Goal: Check status: Check status

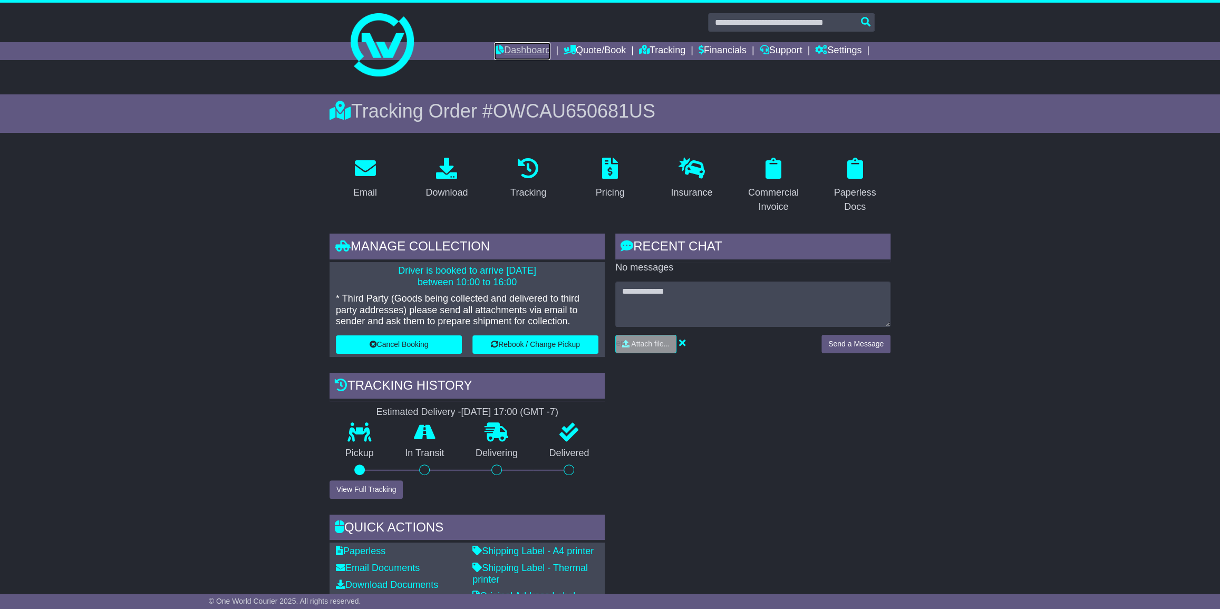
click at [513, 50] on link "Dashboard" at bounding box center [522, 51] width 56 height 18
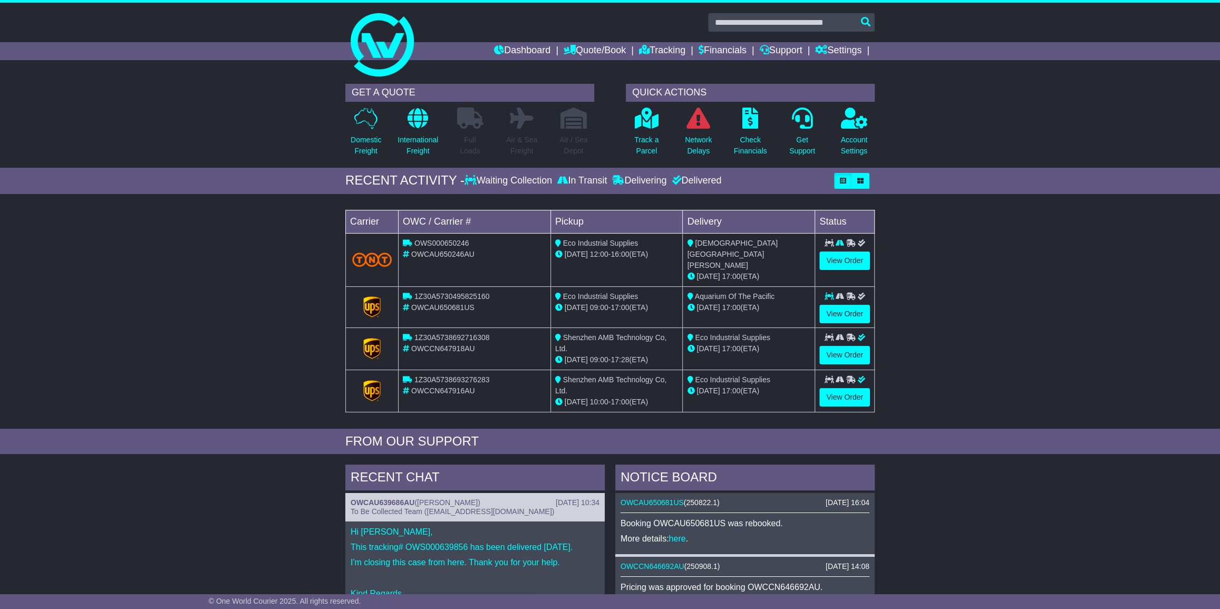
click at [567, 179] on icon at bounding box center [562, 179] width 11 height 9
click at [599, 175] on div "In Transit" at bounding box center [582, 181] width 55 height 12
click at [647, 122] on icon at bounding box center [647, 118] width 24 height 21
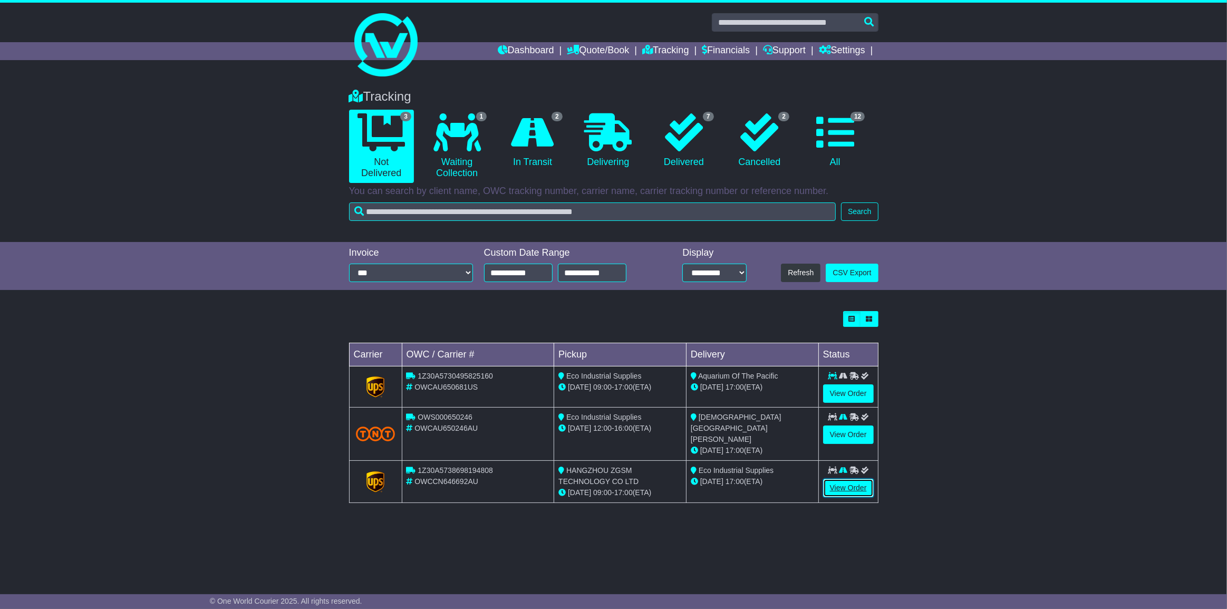
click at [849, 479] on link "View Order" at bounding box center [848, 488] width 51 height 18
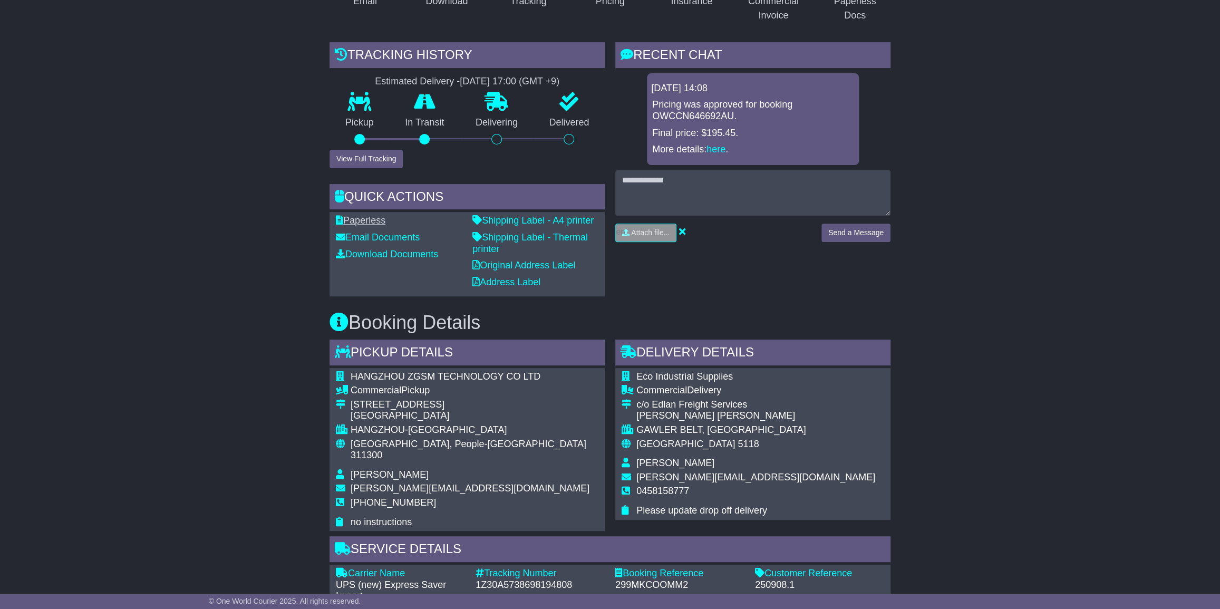
scroll to position [191, 0]
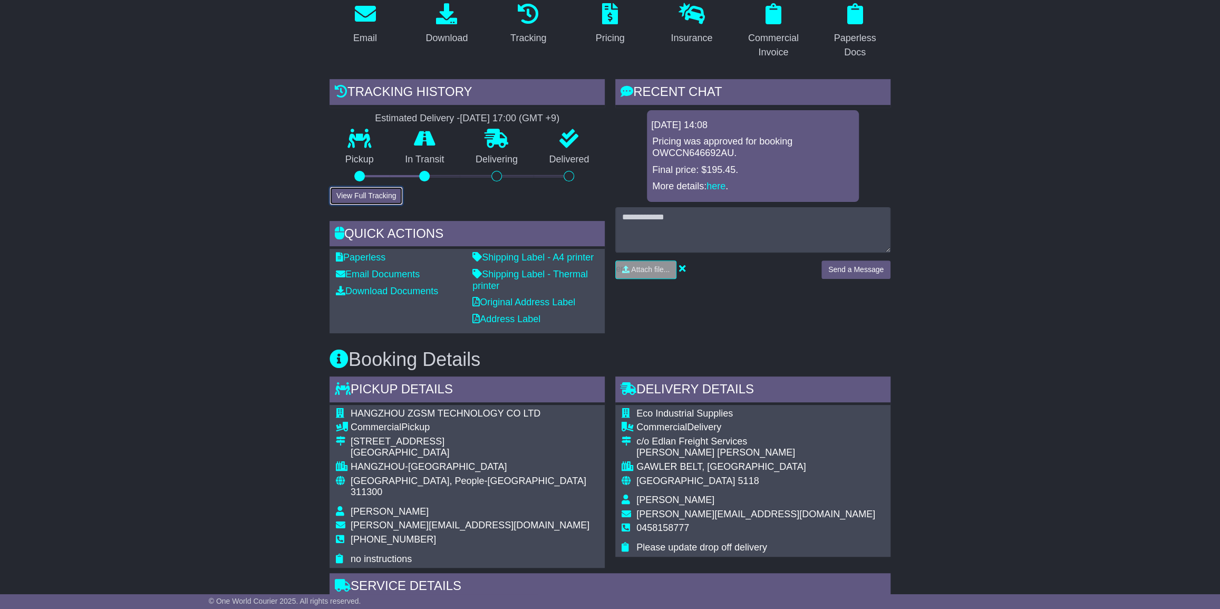
click at [366, 191] on button "View Full Tracking" at bounding box center [365, 196] width 73 height 18
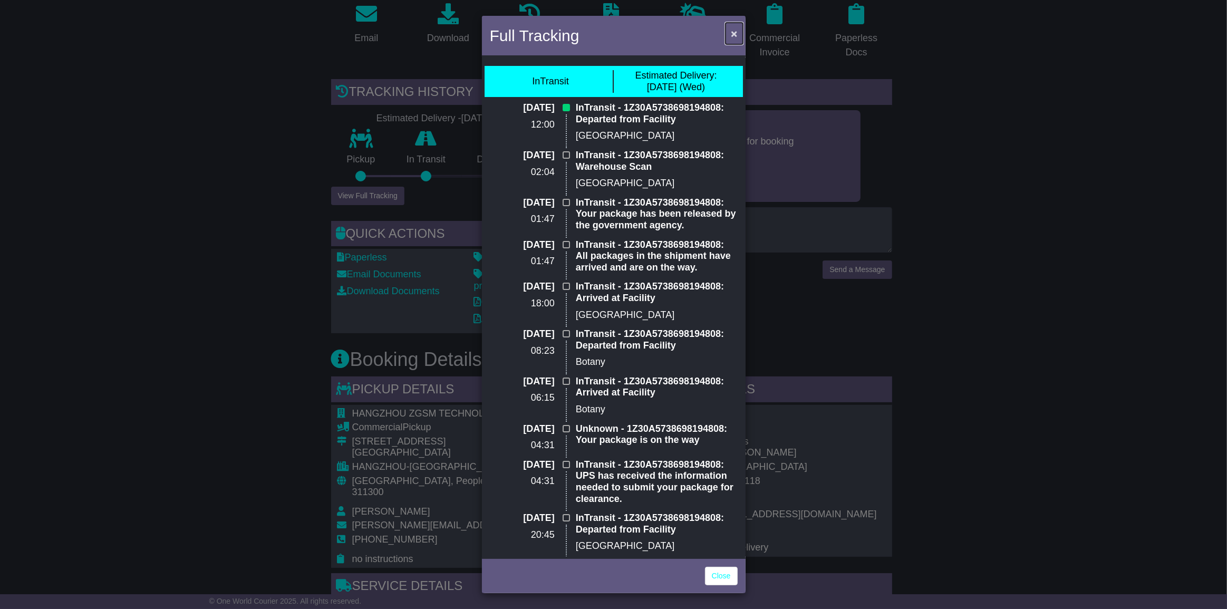
click at [735, 31] on span "×" at bounding box center [734, 33] width 6 height 12
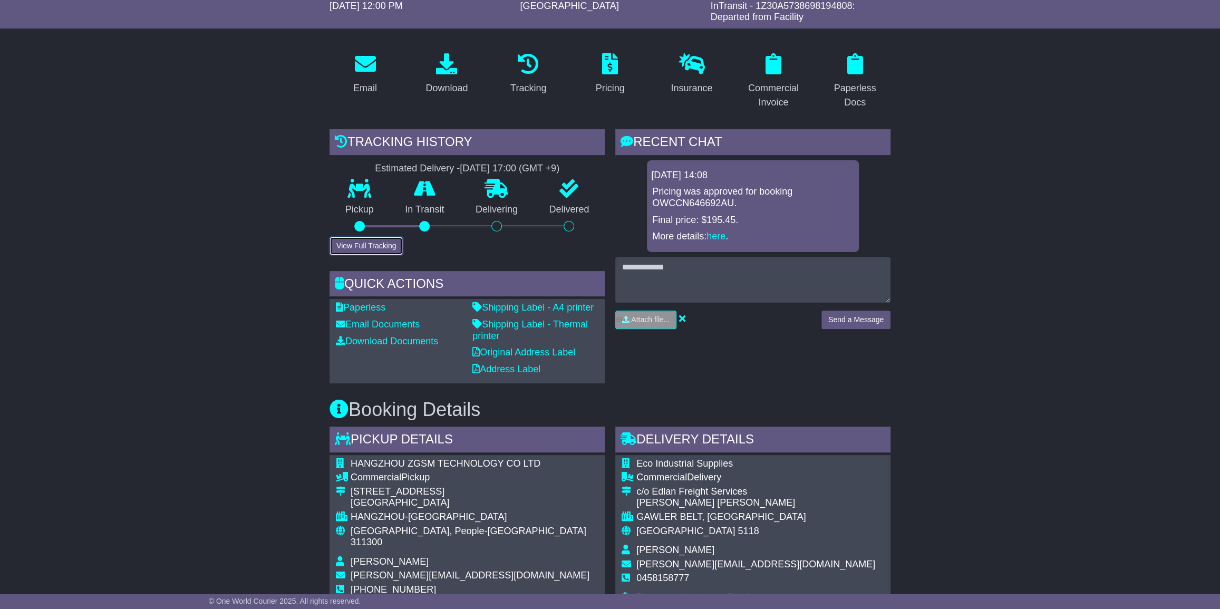
scroll to position [0, 0]
